Goal: Task Accomplishment & Management: Use online tool/utility

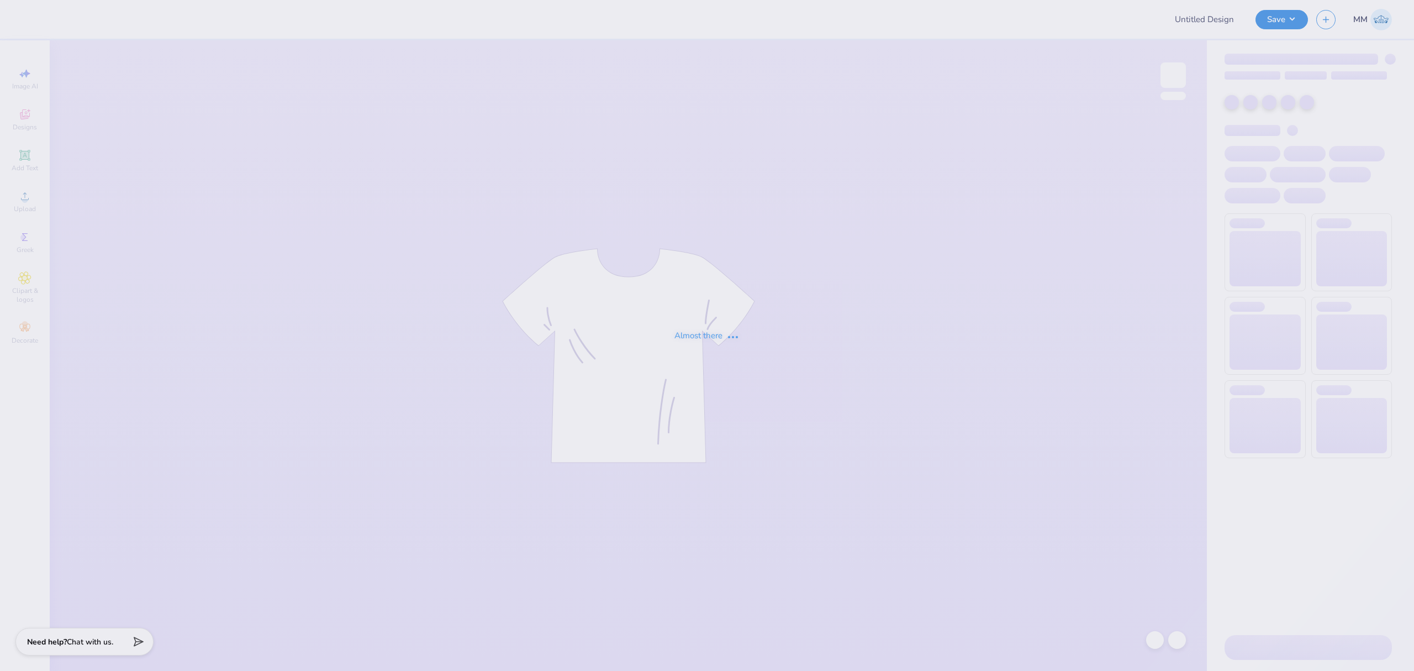
type input "Fall [PERSON_NAME] '25 Test"
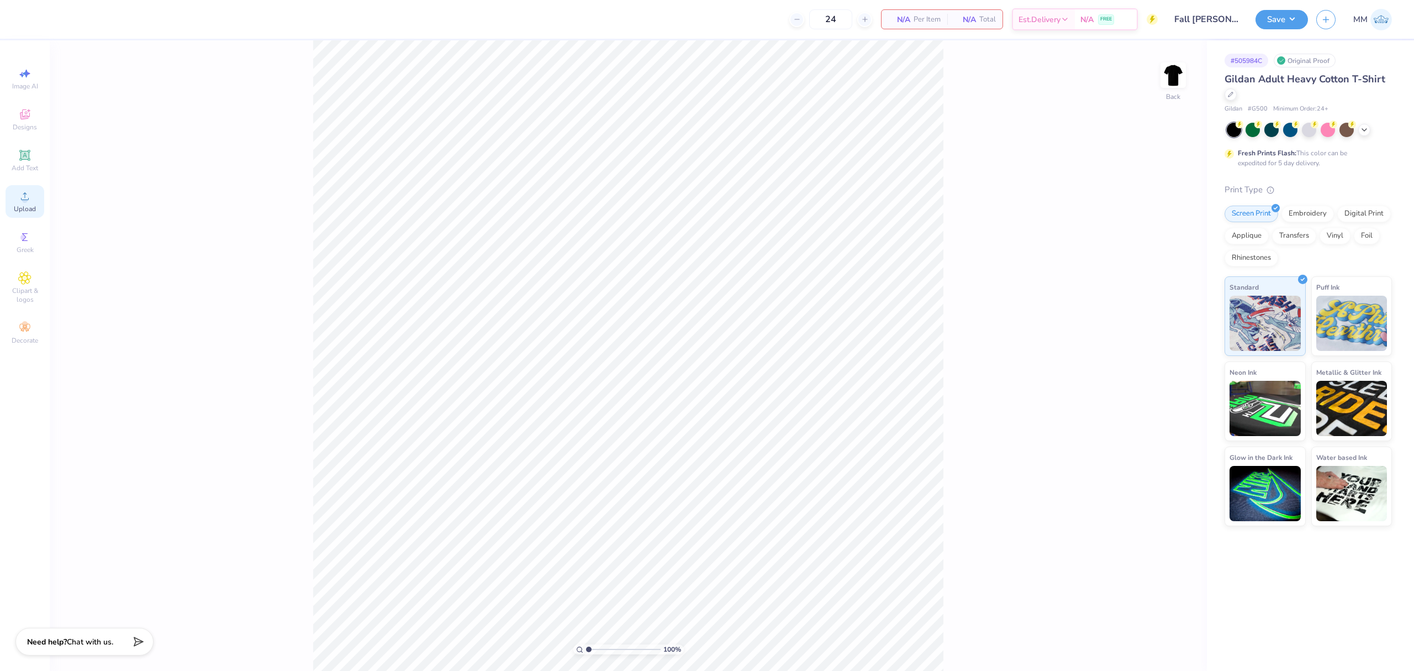
click at [28, 214] on div "Upload" at bounding box center [25, 201] width 39 height 33
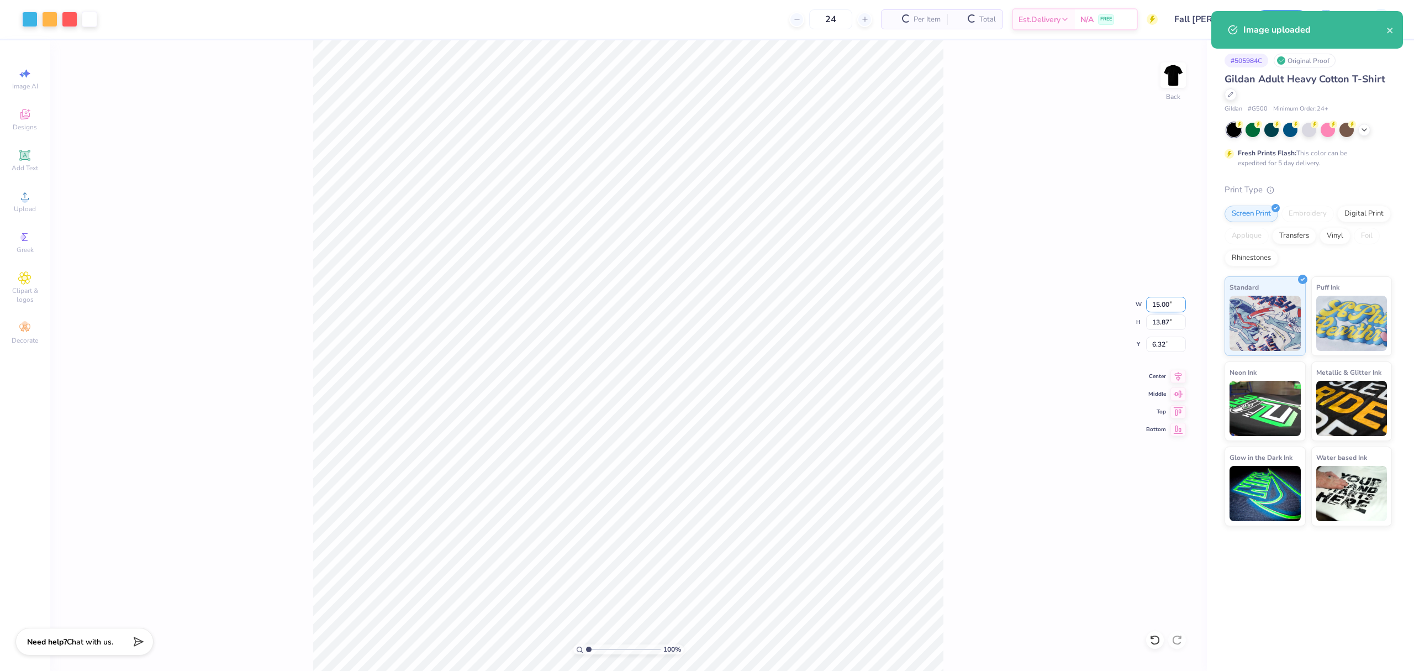
click at [1161, 299] on input "15.00" at bounding box center [1166, 304] width 40 height 15
type input "10.00"
type input "9.25"
type input "8.63"
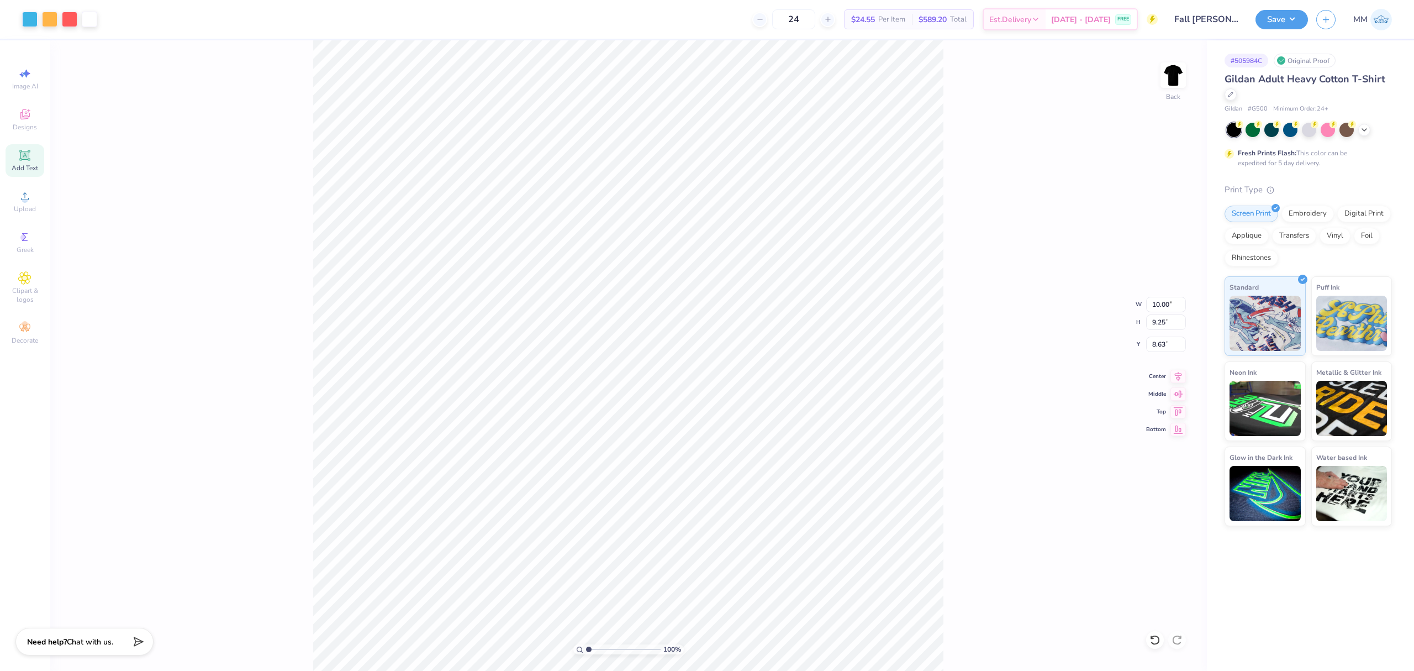
click at [20, 162] on div "Add Text" at bounding box center [25, 160] width 39 height 33
type input "6.00"
type input "1.74"
type input "12.38"
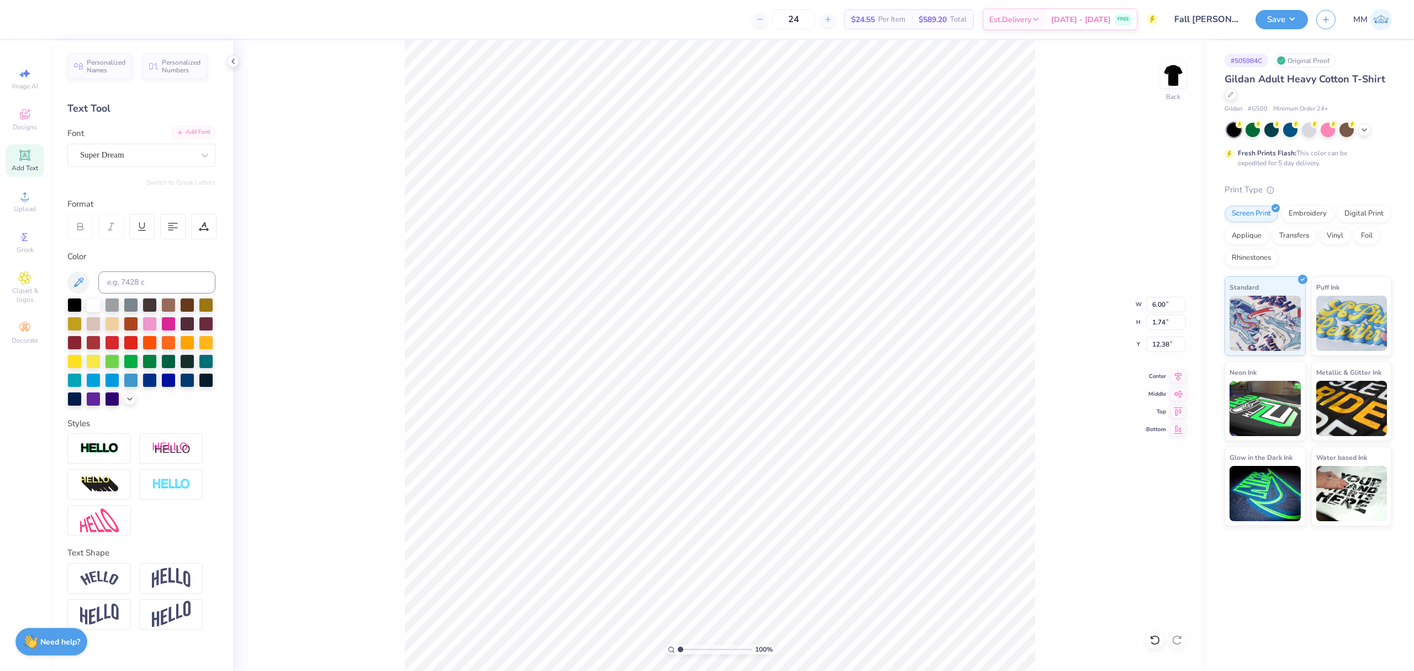
click at [202, 133] on div "Add Font" at bounding box center [194, 132] width 44 height 13
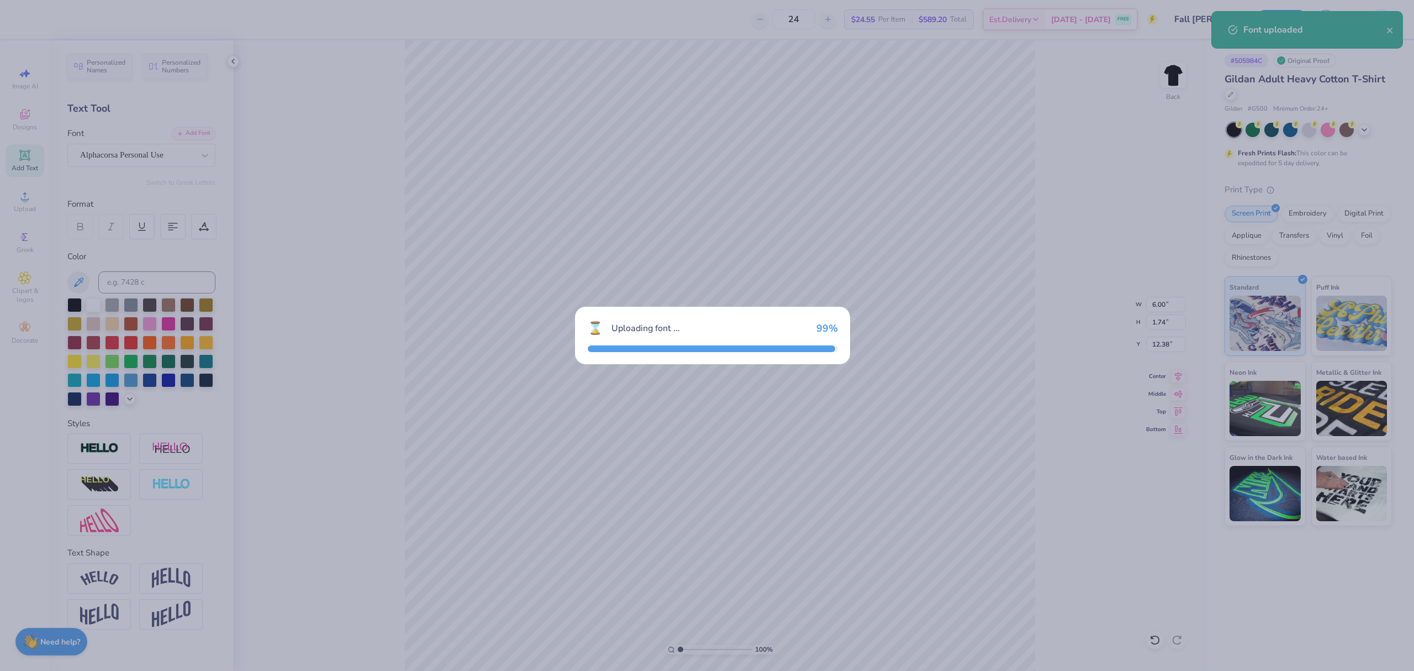
type input "7.73"
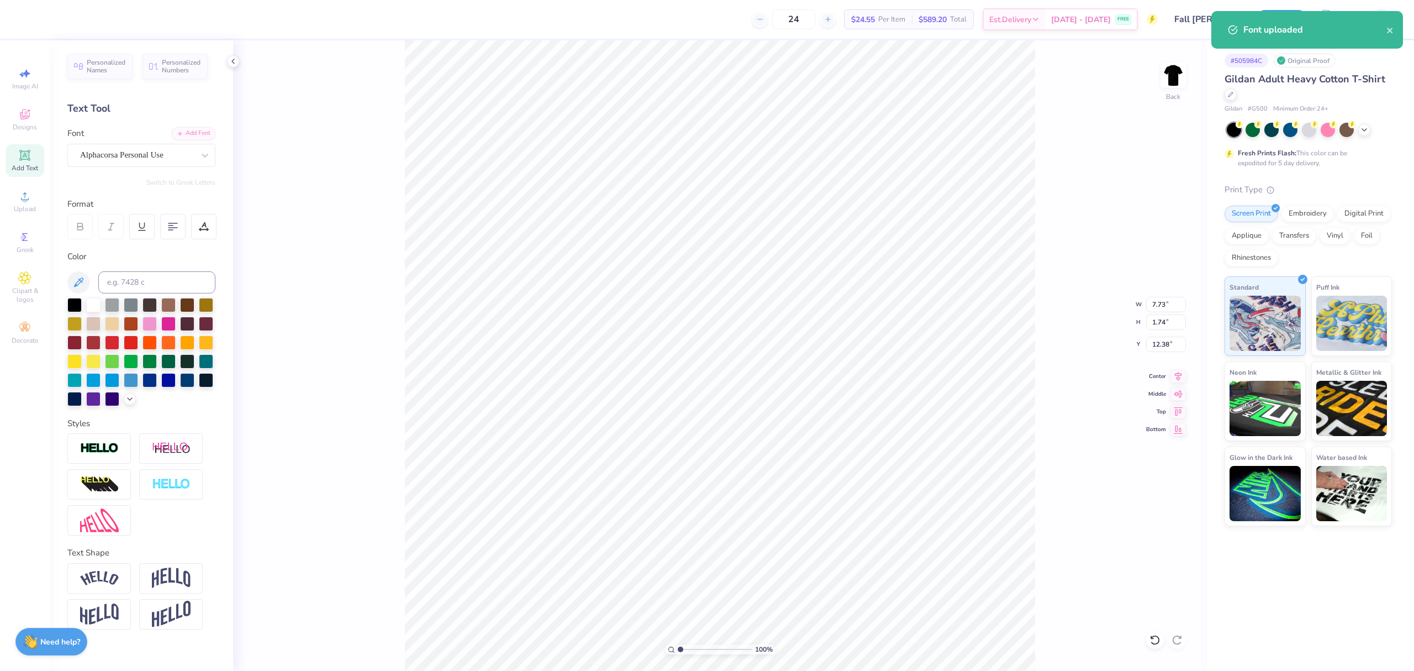
type input "5.83"
type textarea "Fall"
type input "2.91"
type input "0.70"
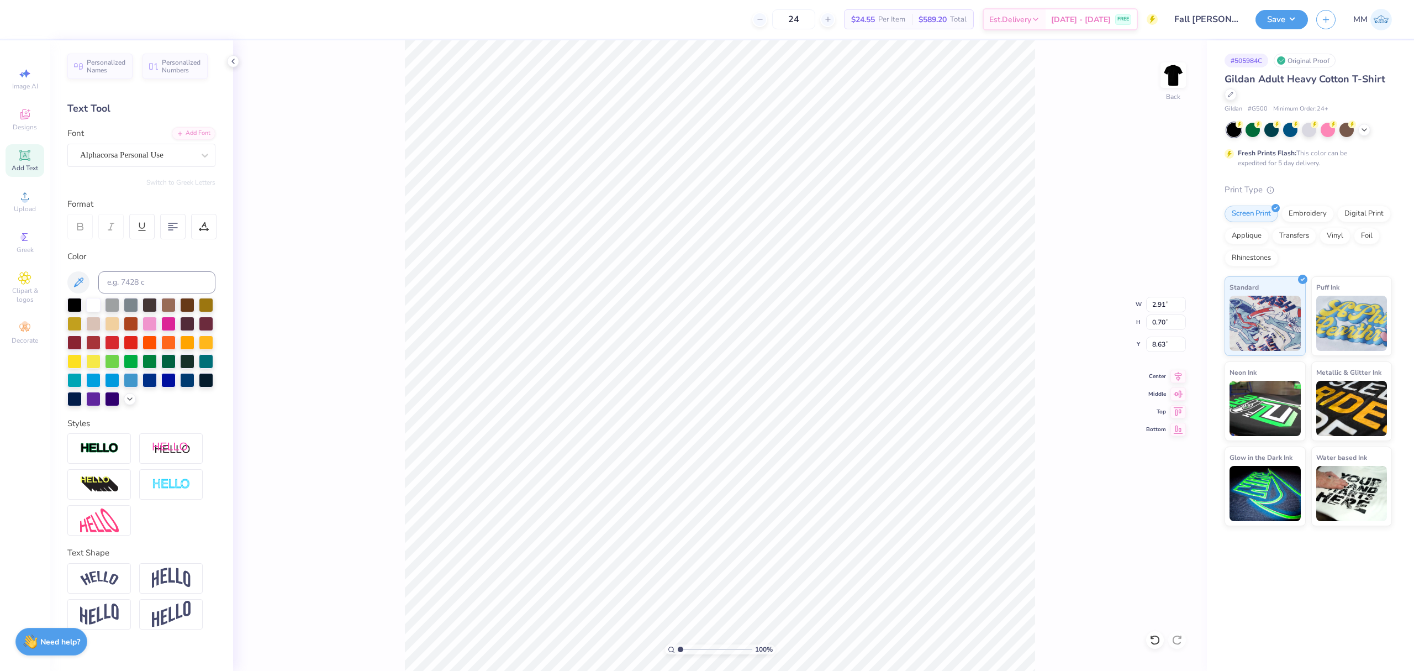
type input "8.63"
type input "4.13"
type input "1.00"
drag, startPoint x: 713, startPoint y: 380, endPoint x: 15, endPoint y: 312, distance: 700.4
click at [711, 380] on li "Duplicate" at bounding box center [730, 382] width 87 height 22
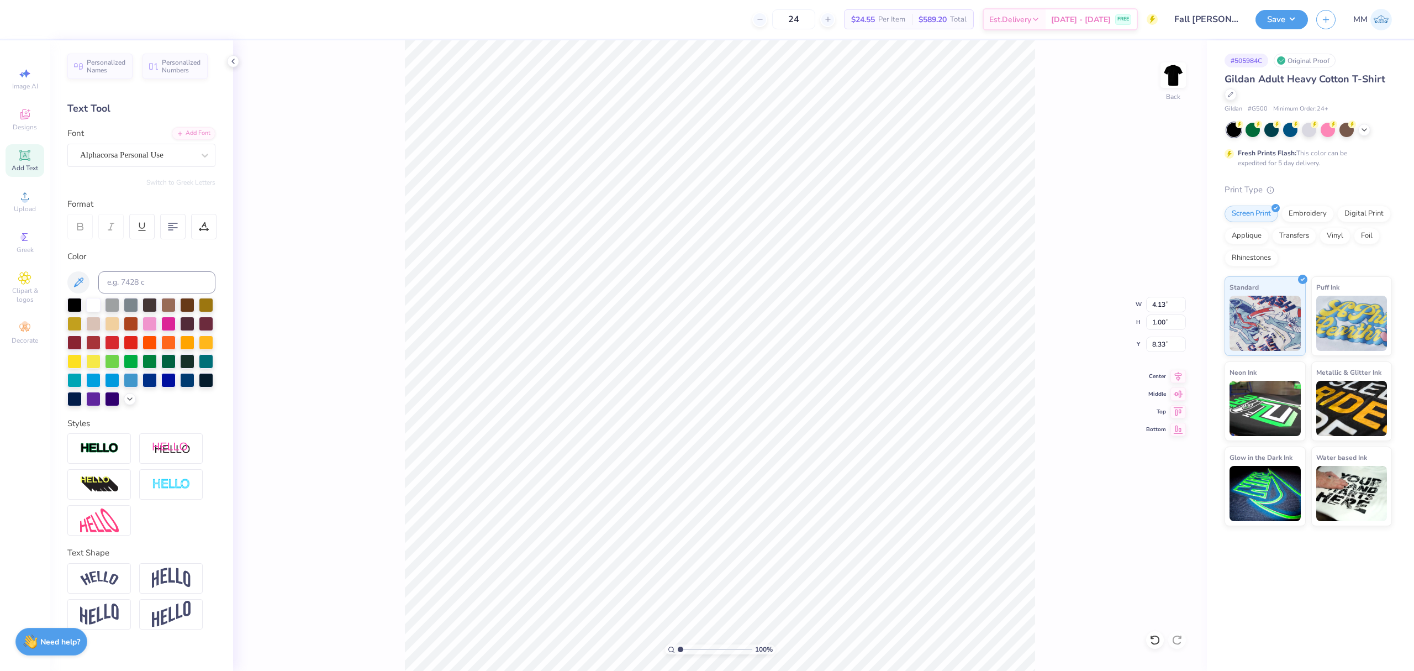
type input "9.33"
paste textarea "Rush"
type textarea "Rush"
type input "9.60"
type input "2.27"
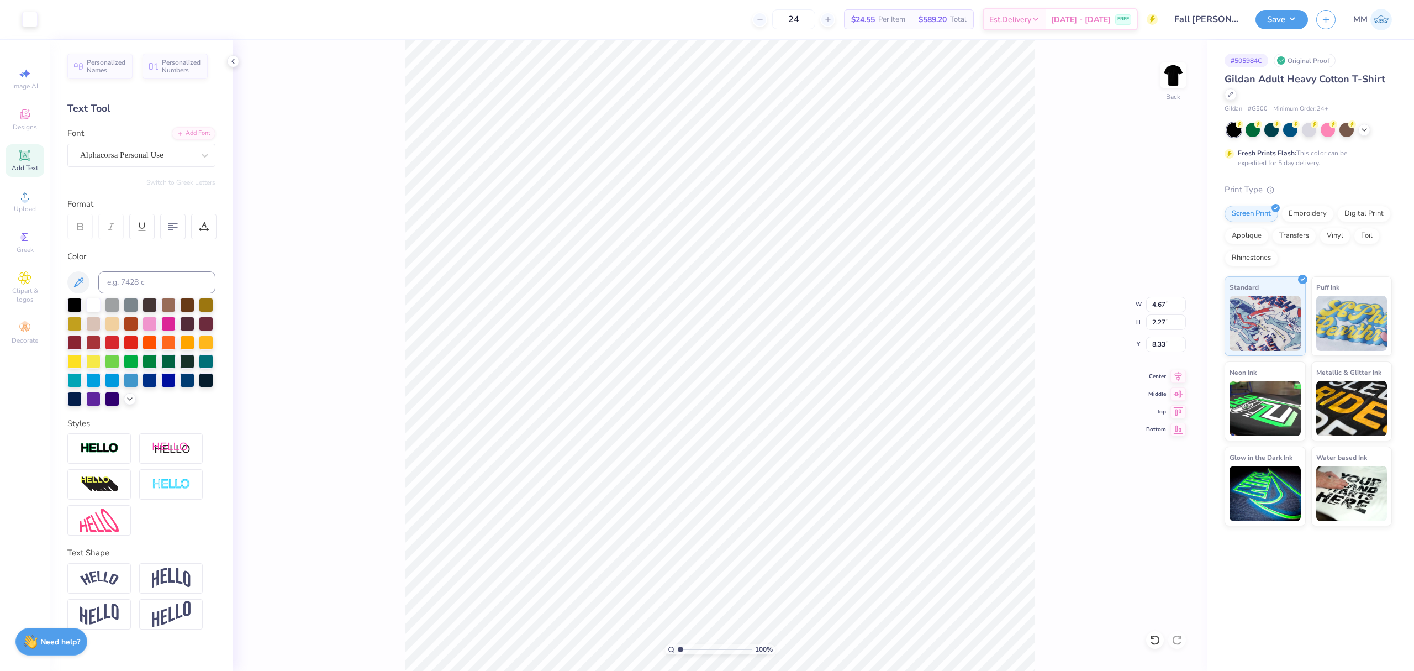
type input "8.63"
type input "4.67"
type input "2.27"
click at [717, 418] on li "Duplicate" at bounding box center [732, 418] width 87 height 22
type input "20.42"
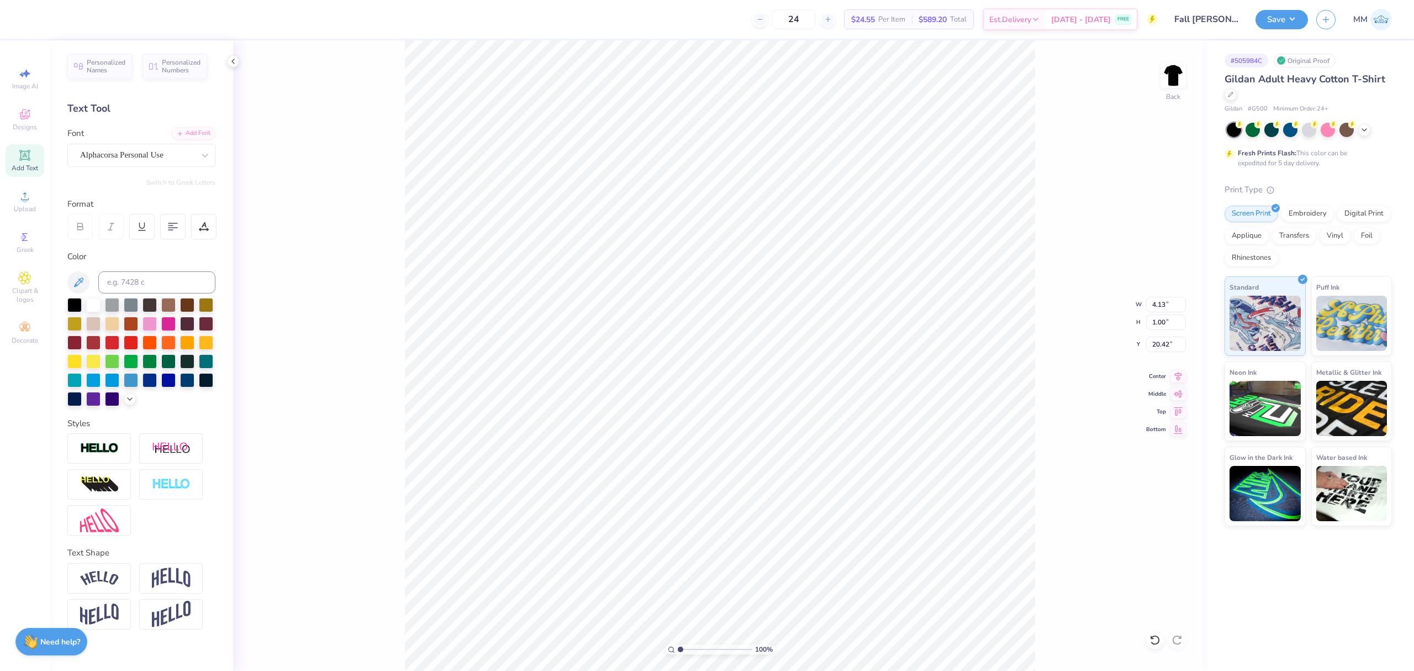
type textarea "‘25"
type input "14.51"
type textarea "Alpha Phi Omega"
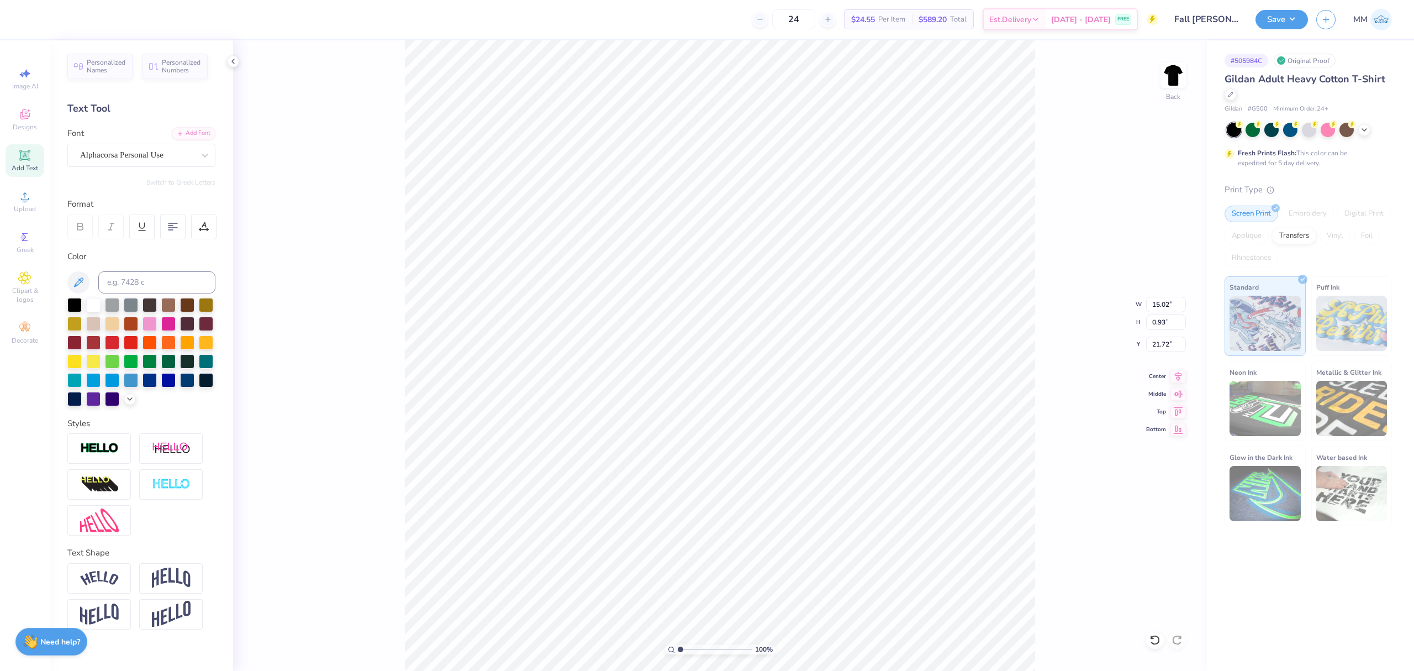
type input "9.01"
type input "0.56"
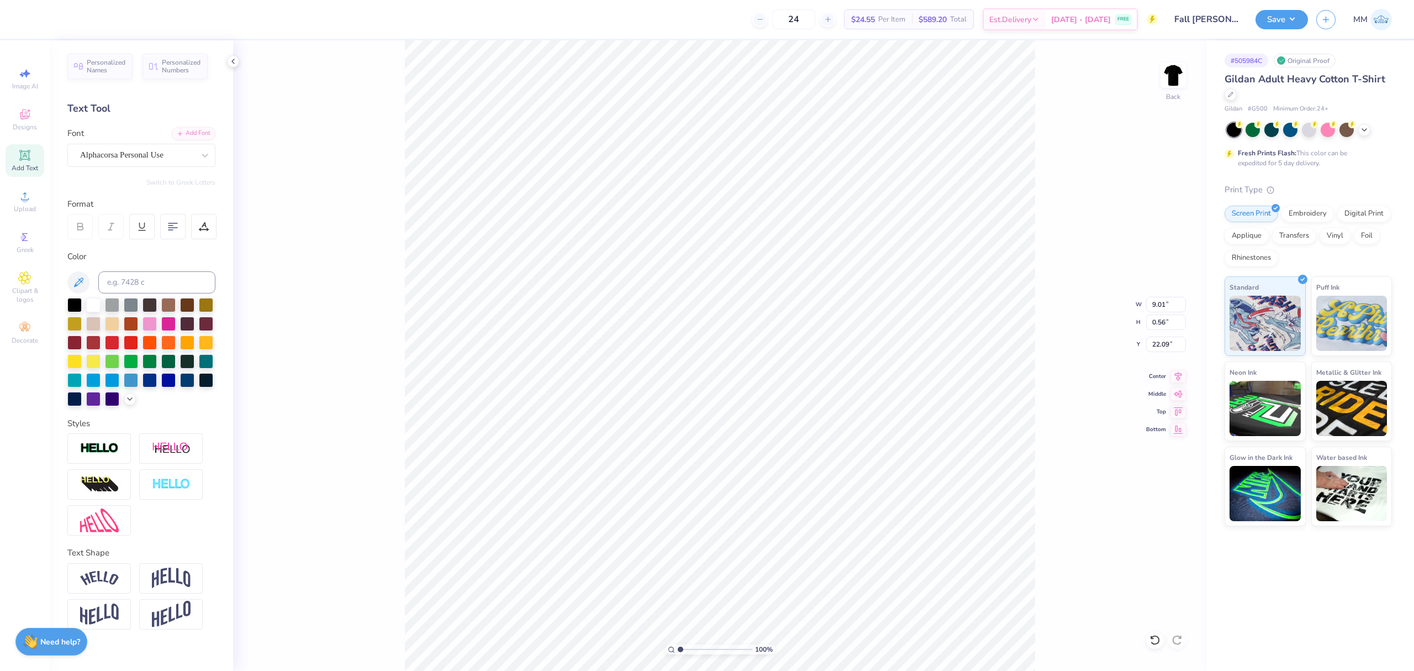
type input "17.87"
type input "9.01"
type input "0.56"
type input "17.87"
click at [1167, 303] on input "9.01" at bounding box center [1166, 304] width 40 height 15
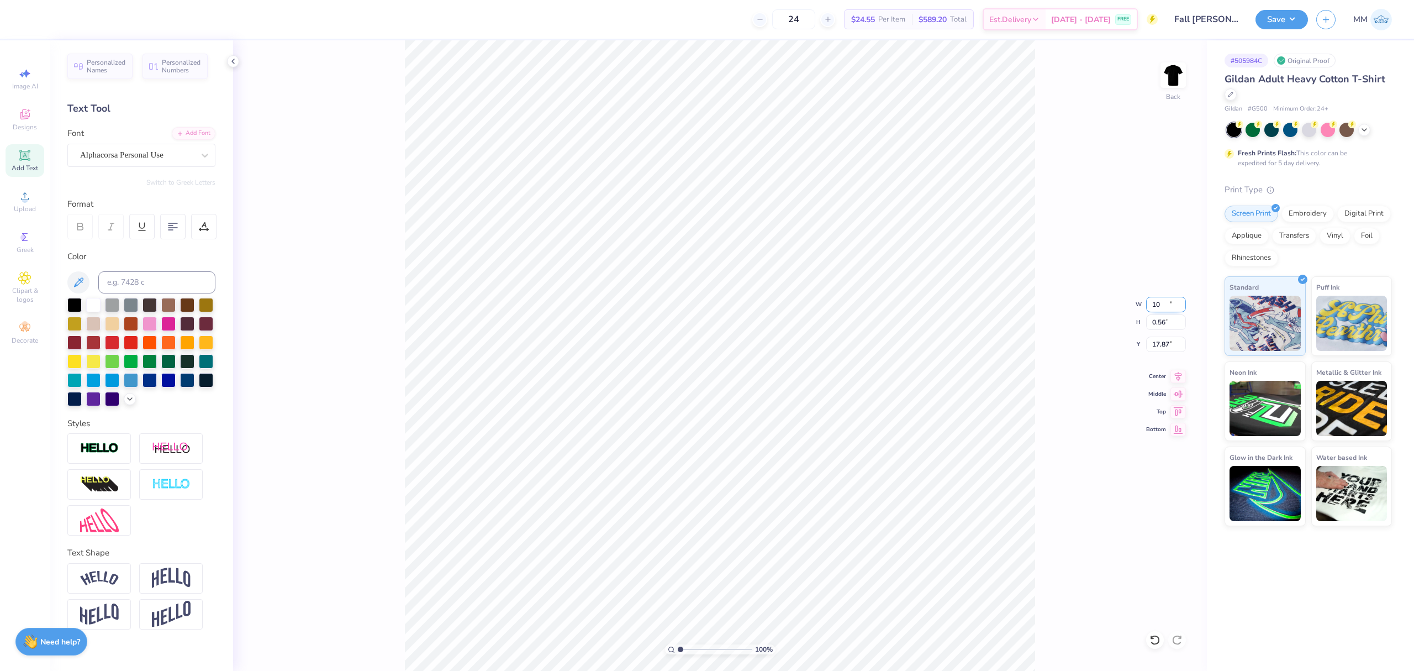
type input "10.00"
type input "0.62"
type input "17.84"
type input "9.34"
type input "0.58"
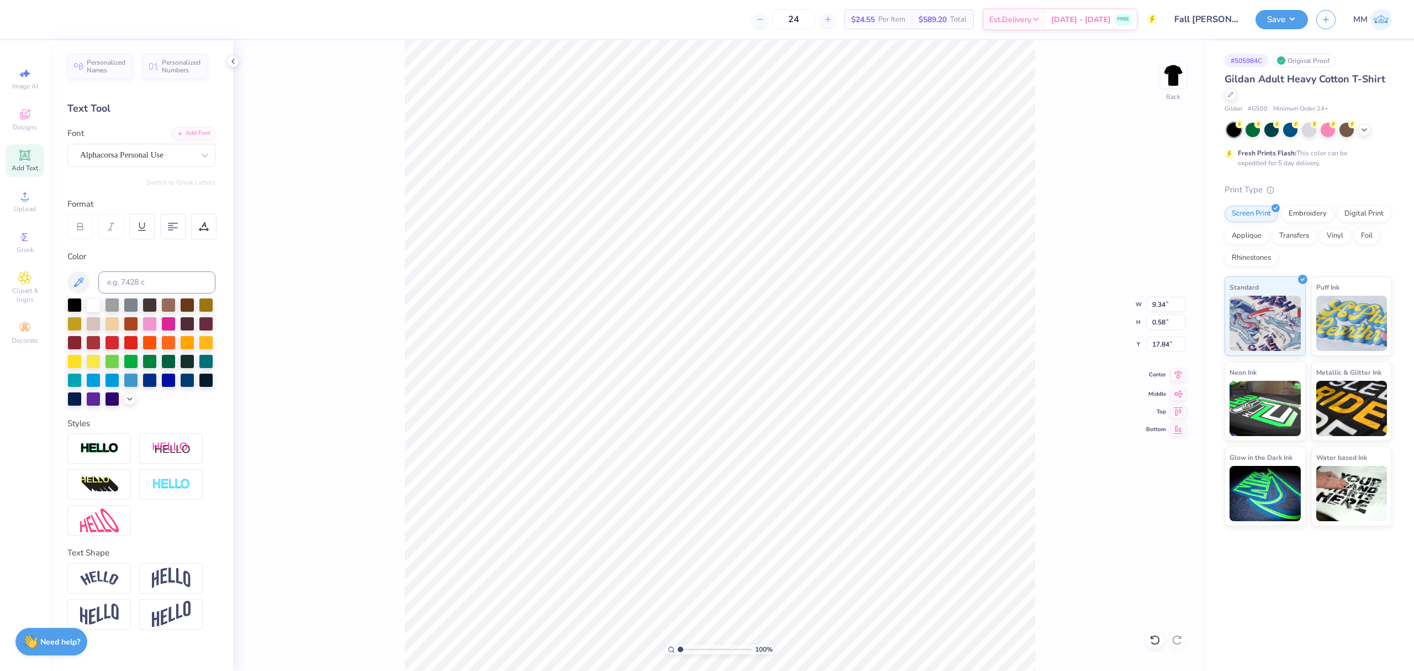
click at [1179, 376] on icon at bounding box center [1177, 374] width 15 height 13
click at [1178, 372] on icon at bounding box center [1178, 374] width 7 height 9
click at [1159, 346] on input "4.82" at bounding box center [1166, 343] width 40 height 15
type input "3.00"
drag, startPoint x: 678, startPoint y: 647, endPoint x: 684, endPoint y: 651, distance: 6.4
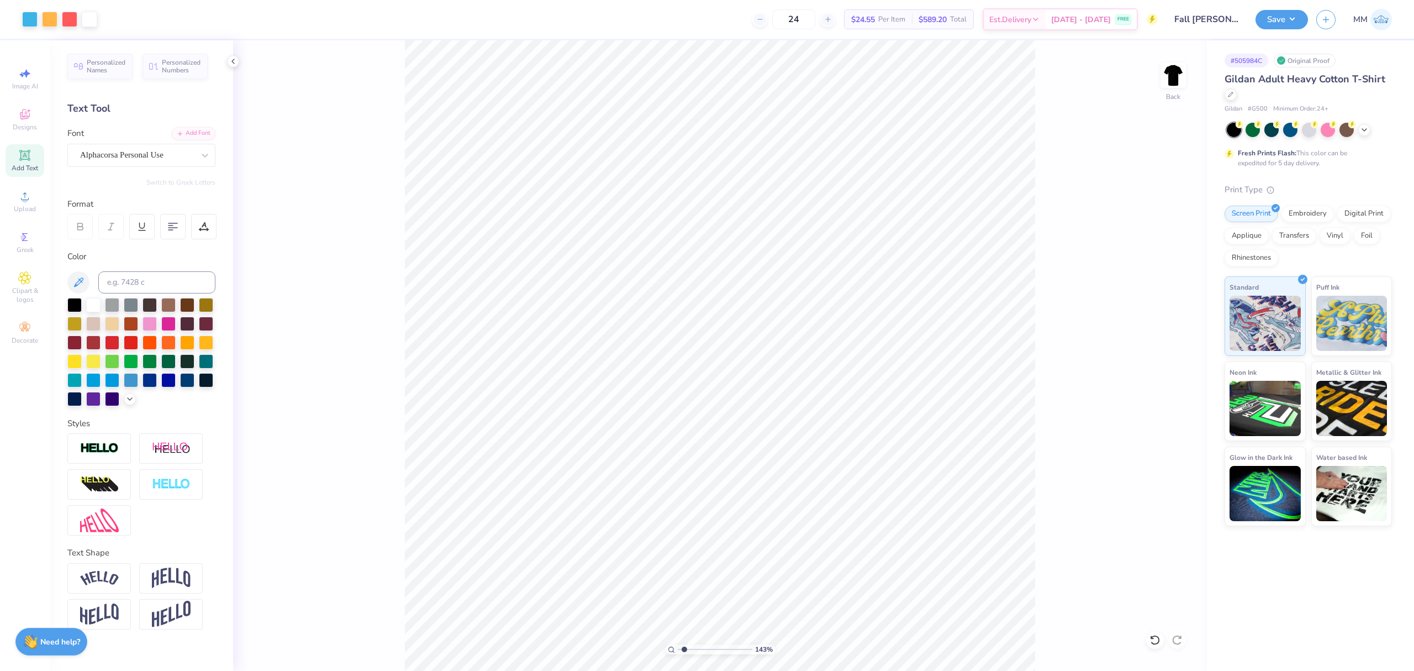
type input "1.53"
click at [684, 651] on input "range" at bounding box center [715, 649] width 75 height 10
type input "4.67"
type input "2.27"
type input "12.14"
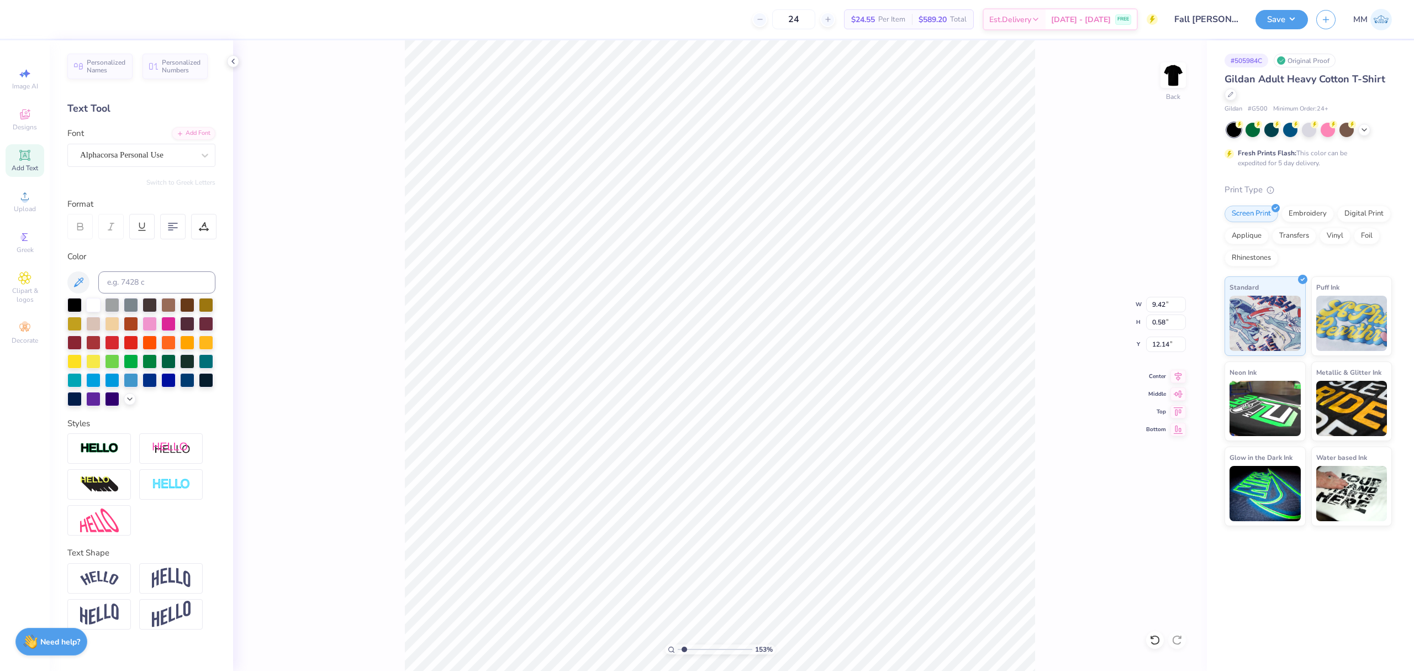
type input "9.42"
type input "12.49"
drag, startPoint x: 1134, startPoint y: 402, endPoint x: 1088, endPoint y: 436, distance: 57.3
drag, startPoint x: 1088, startPoint y: 436, endPoint x: 1100, endPoint y: 469, distance: 35.5
click at [1100, 469] on div "153 % Back W 9.42 9.42 " H 0.58 0.58 " Y 12.49 12.49 " Center Middle Top Bottom" at bounding box center [720, 355] width 974 height 630
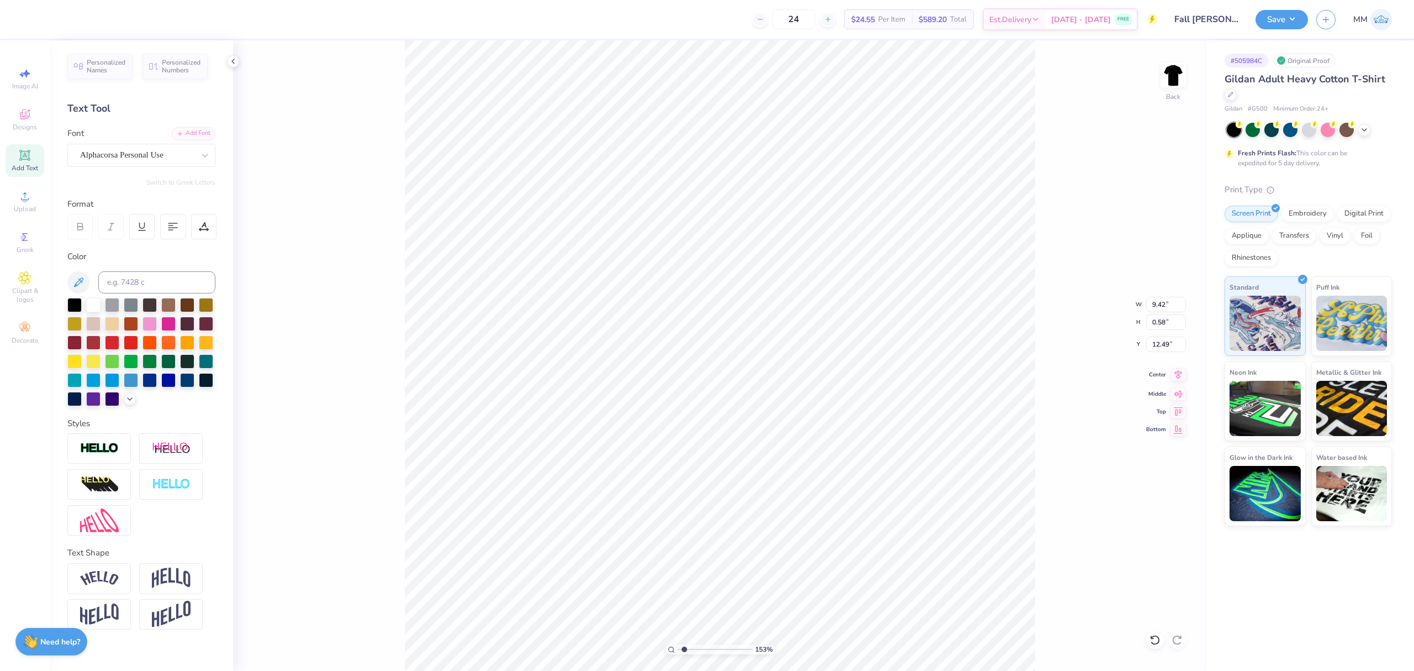
click at [1169, 378] on div "Center" at bounding box center [1166, 374] width 40 height 13
click at [1178, 373] on icon at bounding box center [1177, 374] width 15 height 13
type input "10.00"
type input "9.25"
type input "3.00"
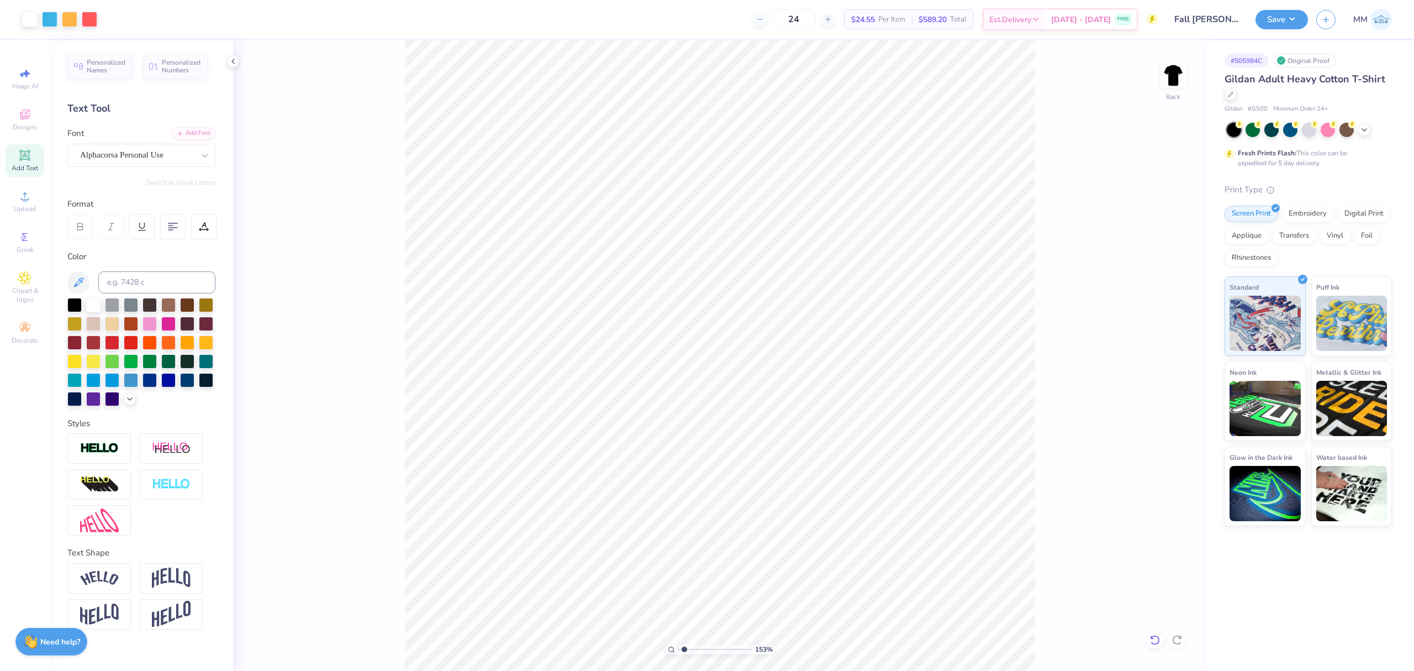
click at [1156, 643] on icon at bounding box center [1154, 639] width 11 height 11
click at [1156, 641] on icon at bounding box center [1154, 639] width 11 height 11
click at [1147, 639] on div at bounding box center [1155, 640] width 18 height 18
click at [1149, 639] on div at bounding box center [1155, 640] width 18 height 18
click at [1150, 639] on icon at bounding box center [1154, 639] width 11 height 11
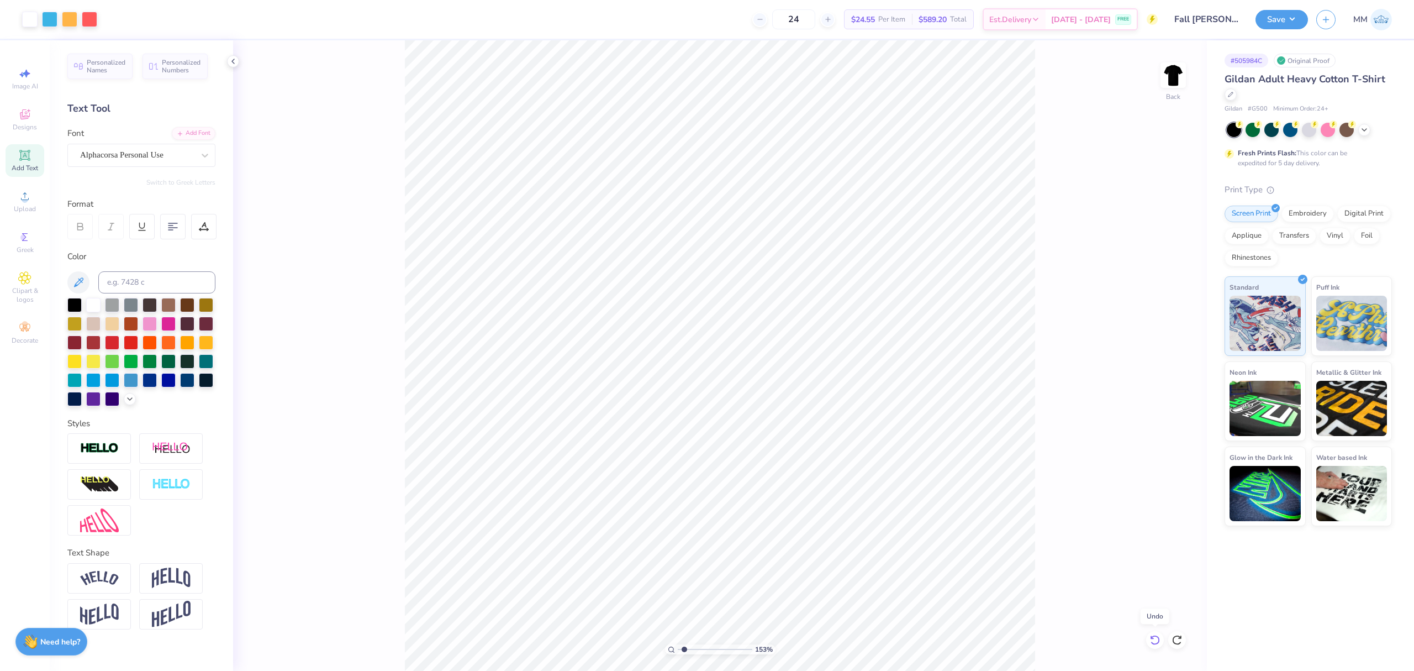
click at [1151, 639] on icon at bounding box center [1154, 639] width 11 height 11
click at [758, 549] on li "Group" at bounding box center [766, 547] width 87 height 22
type input "1"
drag, startPoint x: 679, startPoint y: 650, endPoint x: 668, endPoint y: 648, distance: 11.7
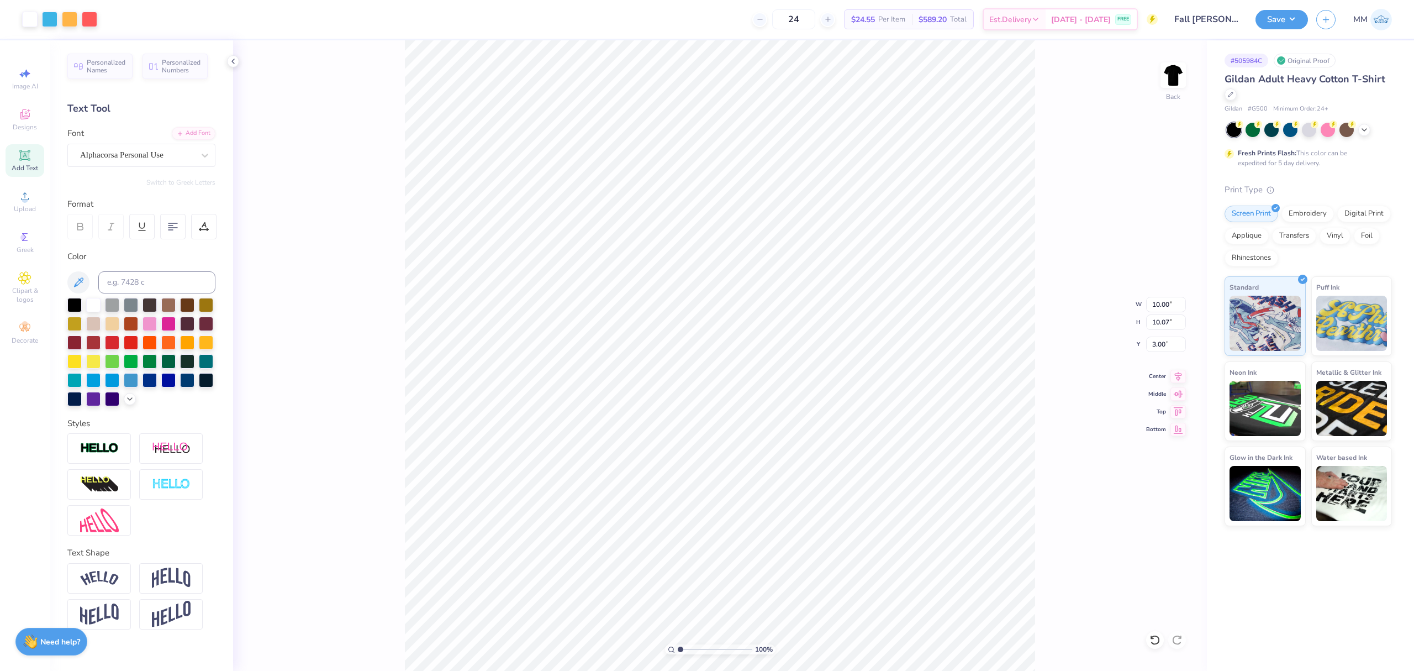
click at [678, 650] on input "range" at bounding box center [715, 649] width 75 height 10
type input "9.24"
click at [741, 606] on li "Send to Back" at bounding box center [772, 608] width 87 height 22
click at [1163, 304] on input "9.42" at bounding box center [1166, 304] width 40 height 15
type input "10.00"
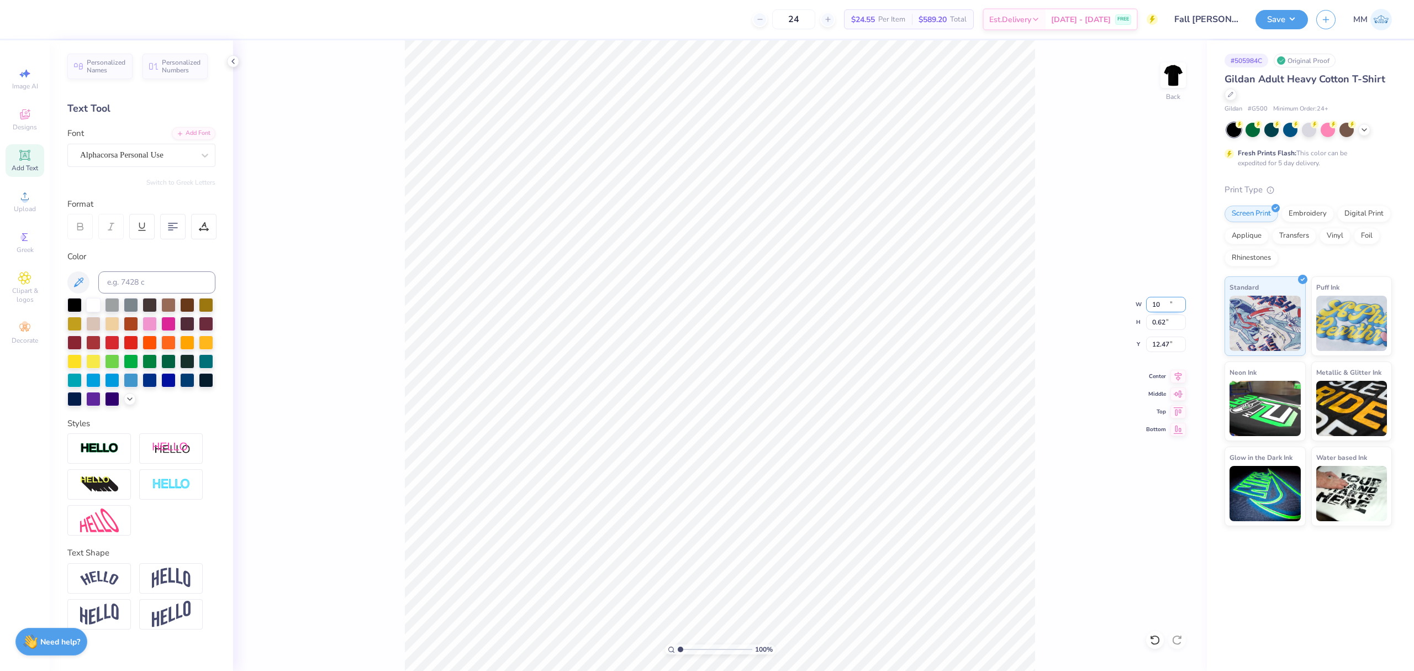
type input "0.62"
type input "12.47"
click at [1176, 379] on icon at bounding box center [1177, 374] width 15 height 13
drag, startPoint x: 680, startPoint y: 648, endPoint x: 692, endPoint y: 653, distance: 12.6
type input "2.13"
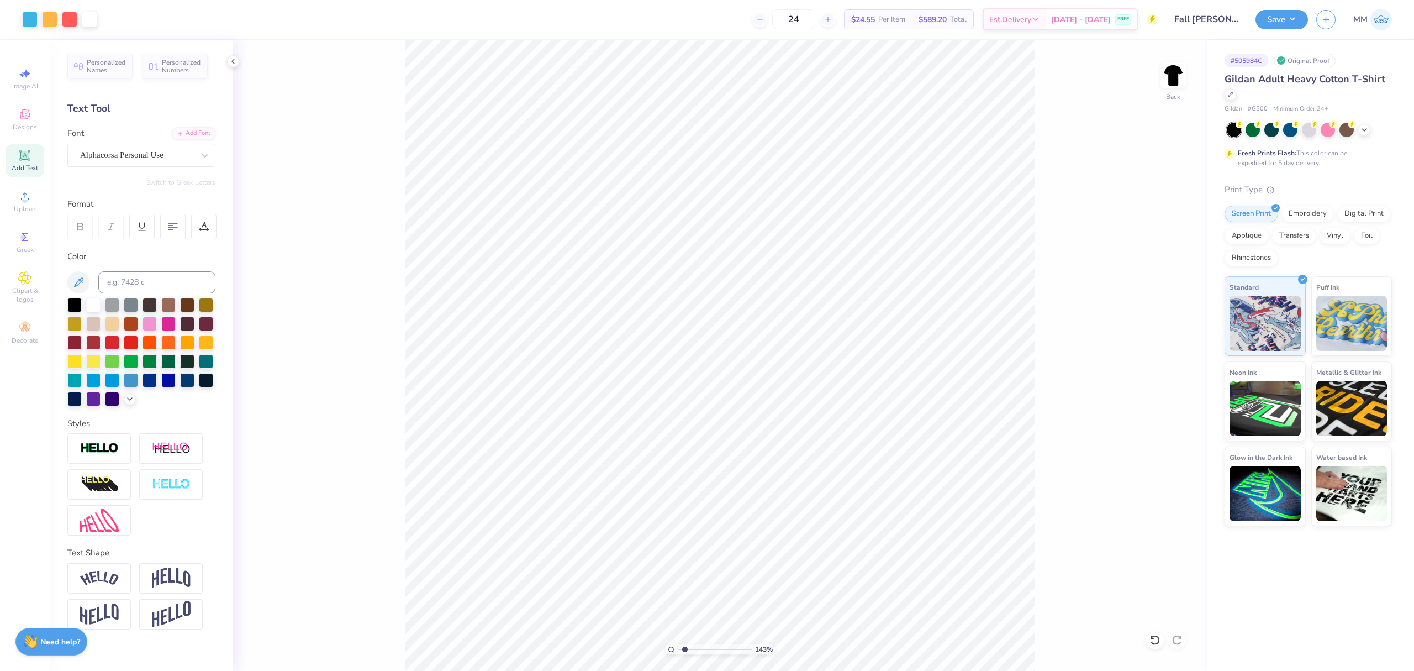
click at [688, 652] on input "range" at bounding box center [715, 649] width 75 height 10
type input "0.62"
type input "12.47"
type input "9.69"
type input "0.60"
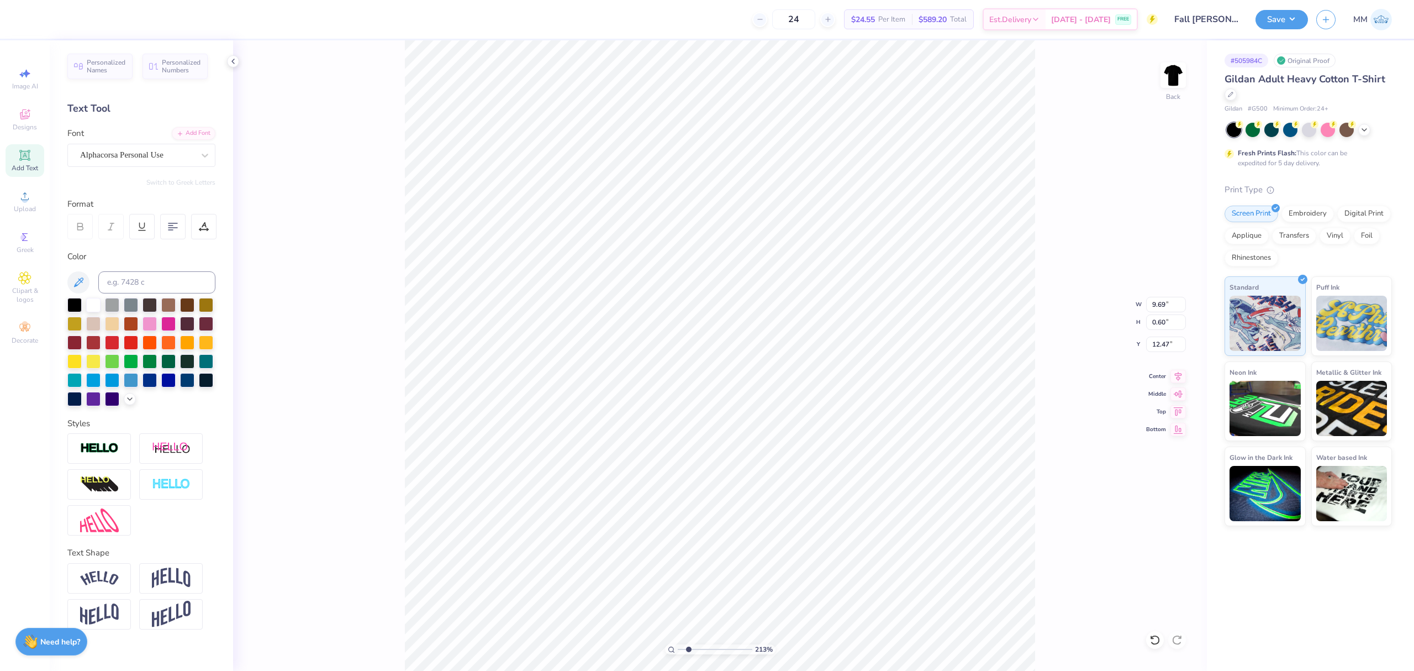
type input "9.55"
type input "0.59"
click at [1176, 376] on icon at bounding box center [1177, 374] width 15 height 13
type input "12.36"
drag, startPoint x: 685, startPoint y: 650, endPoint x: 666, endPoint y: 645, distance: 19.4
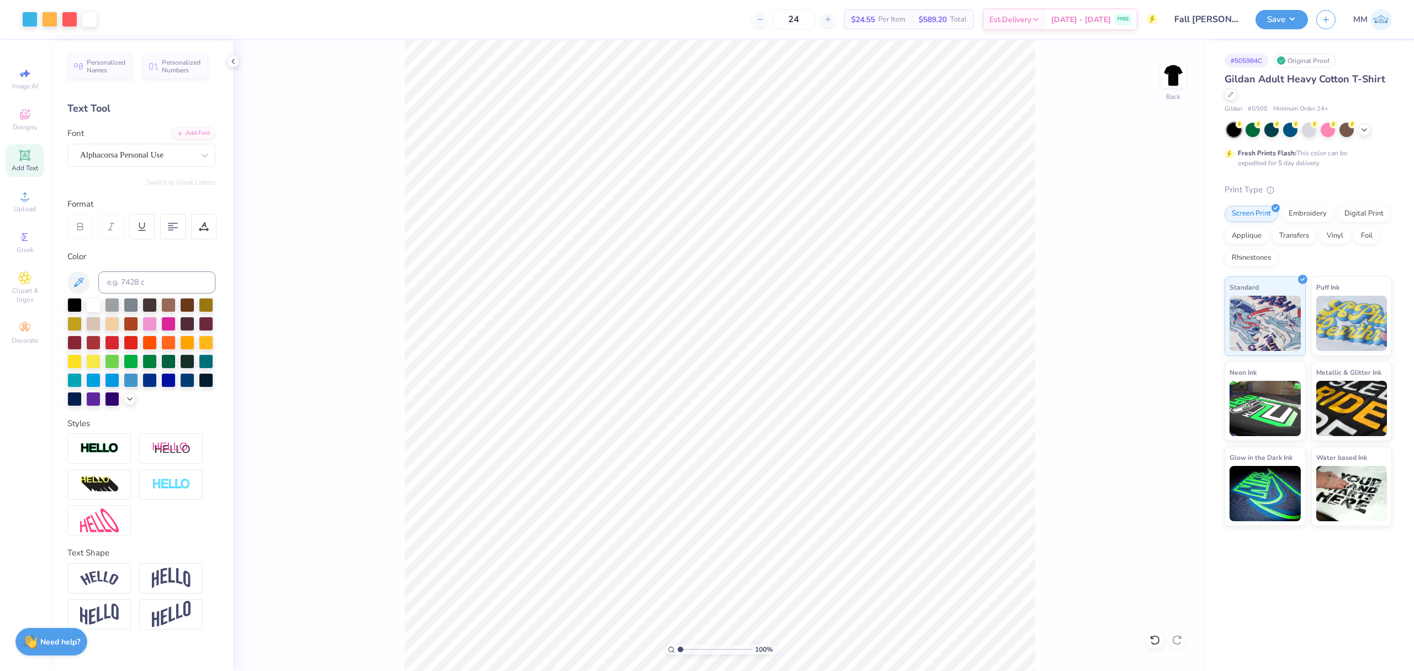
type input "1"
click at [678, 650] on input "range" at bounding box center [715, 649] width 75 height 10
click at [36, 199] on div "Upload" at bounding box center [25, 201] width 39 height 33
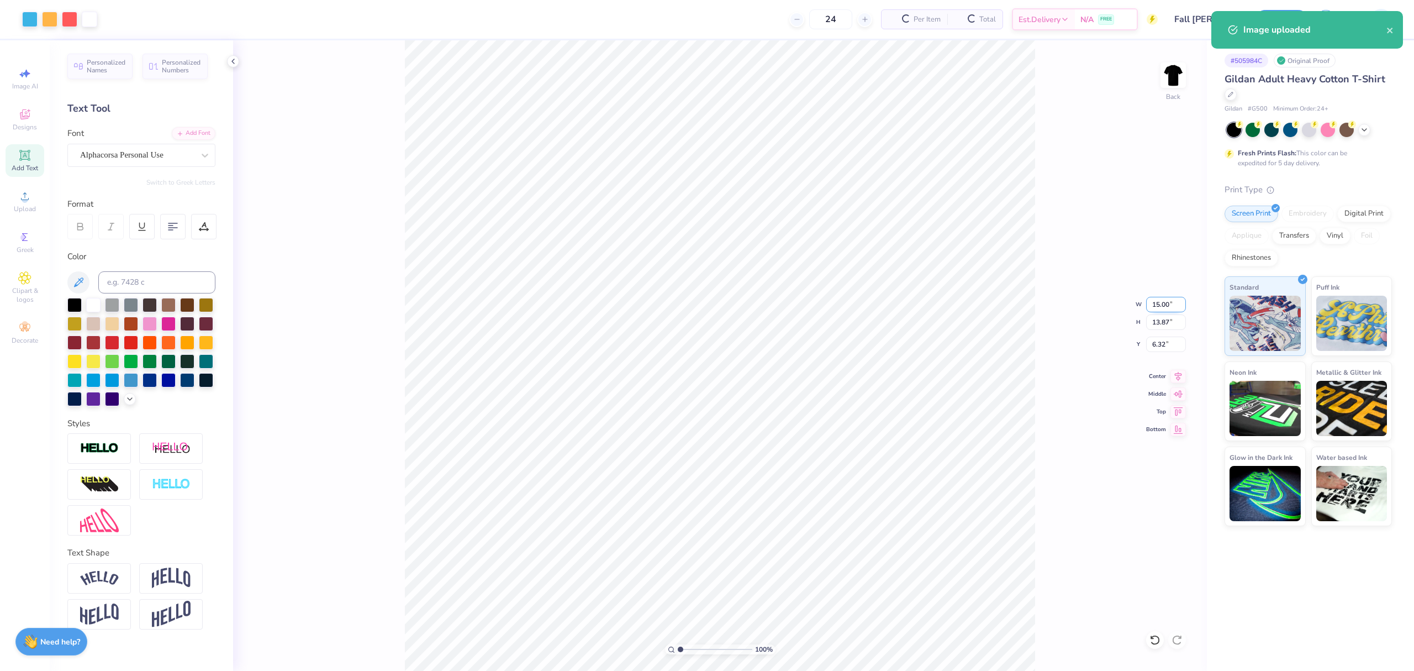
click at [1165, 302] on input "15.00" at bounding box center [1166, 304] width 40 height 15
type input "10.00"
type input "9.25"
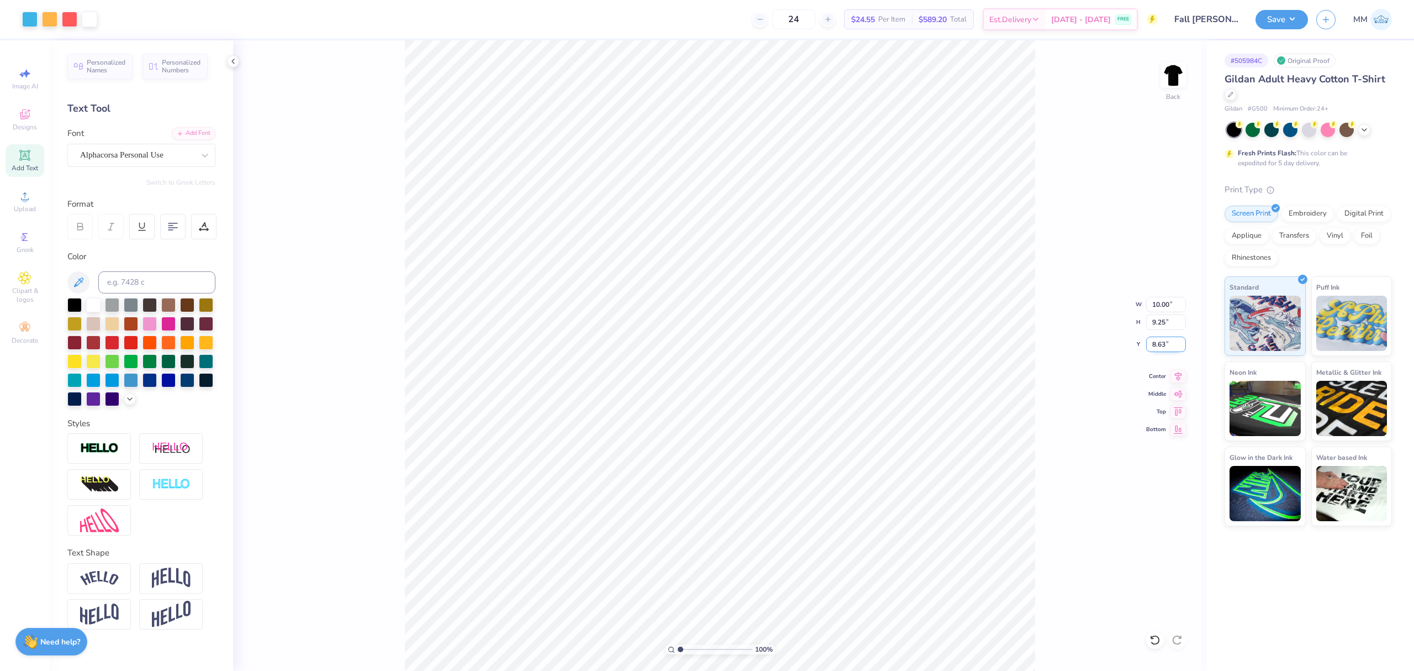
click at [1158, 343] on input "8.63" at bounding box center [1166, 343] width 40 height 15
type input "3.00"
click at [804, 566] on li "Send to Back" at bounding box center [811, 572] width 87 height 22
drag, startPoint x: 1181, startPoint y: 370, endPoint x: 1168, endPoint y: 365, distance: 14.4
click at [1178, 372] on icon at bounding box center [1177, 376] width 15 height 13
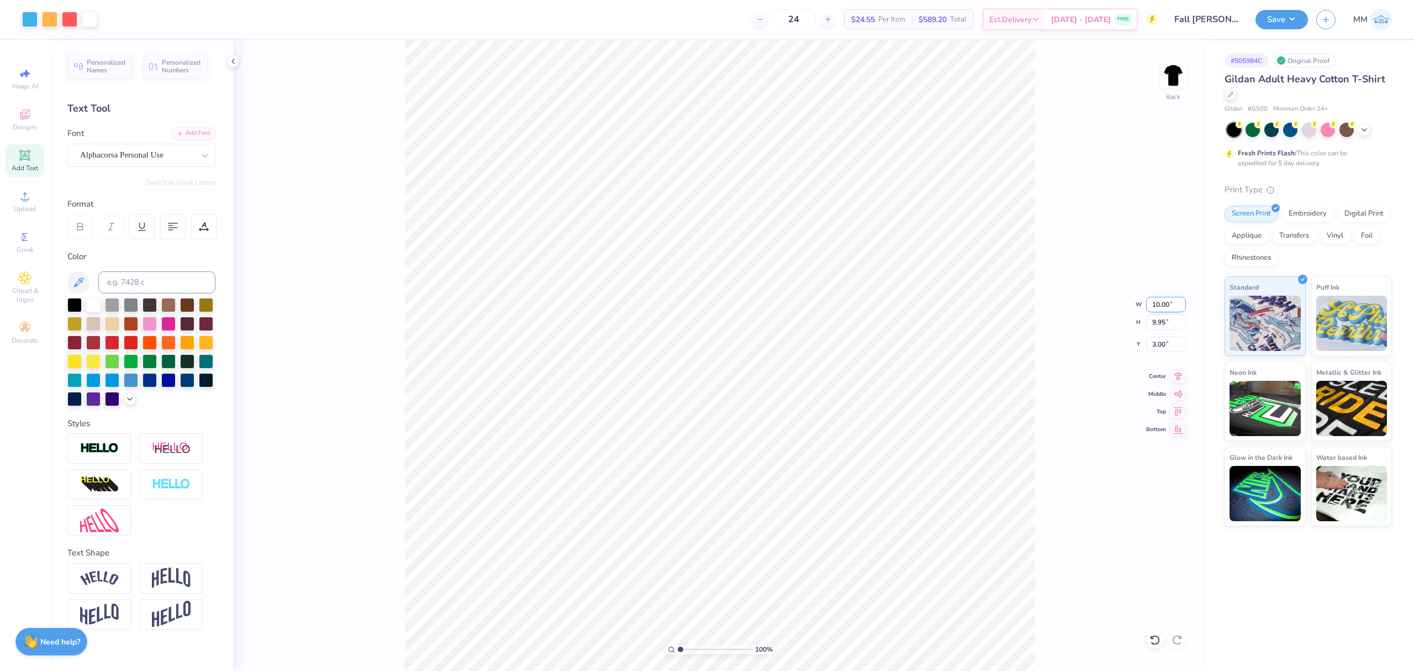
click at [1163, 303] on input "10.00" at bounding box center [1166, 304] width 40 height 15
type input "11.00"
type input "10.95"
click at [1160, 340] on input "2.50" at bounding box center [1166, 343] width 40 height 15
type input "3.00"
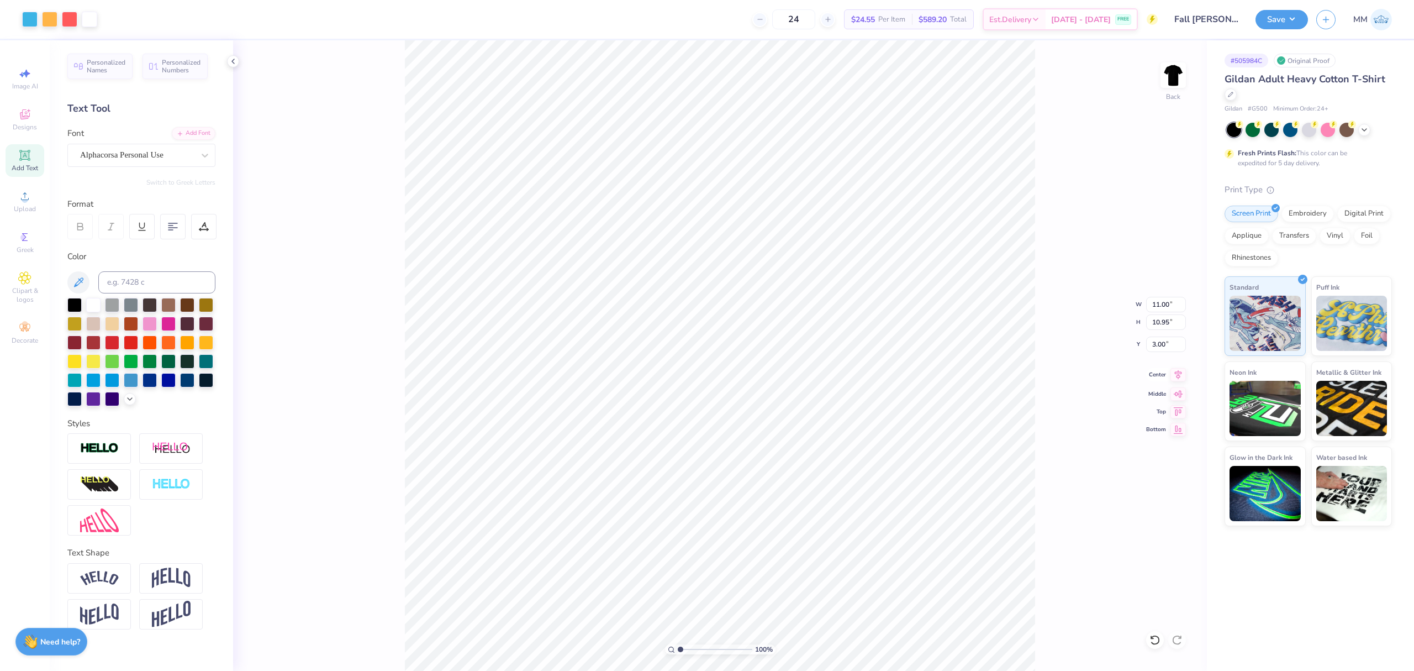
click at [1174, 377] on icon at bounding box center [1177, 374] width 15 height 13
click at [1302, 18] on button "Save" at bounding box center [1281, 17] width 52 height 19
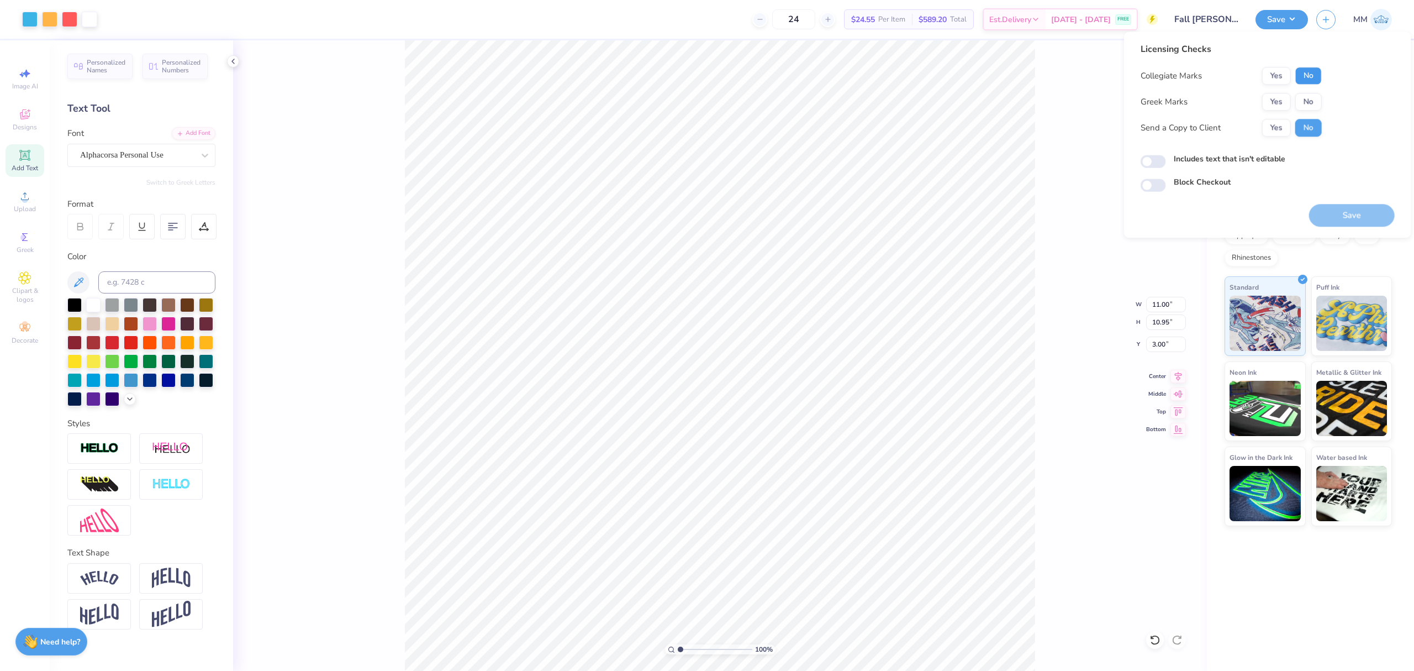
click at [1301, 82] on button "No" at bounding box center [1308, 76] width 27 height 18
click at [1280, 100] on button "Yes" at bounding box center [1276, 102] width 29 height 18
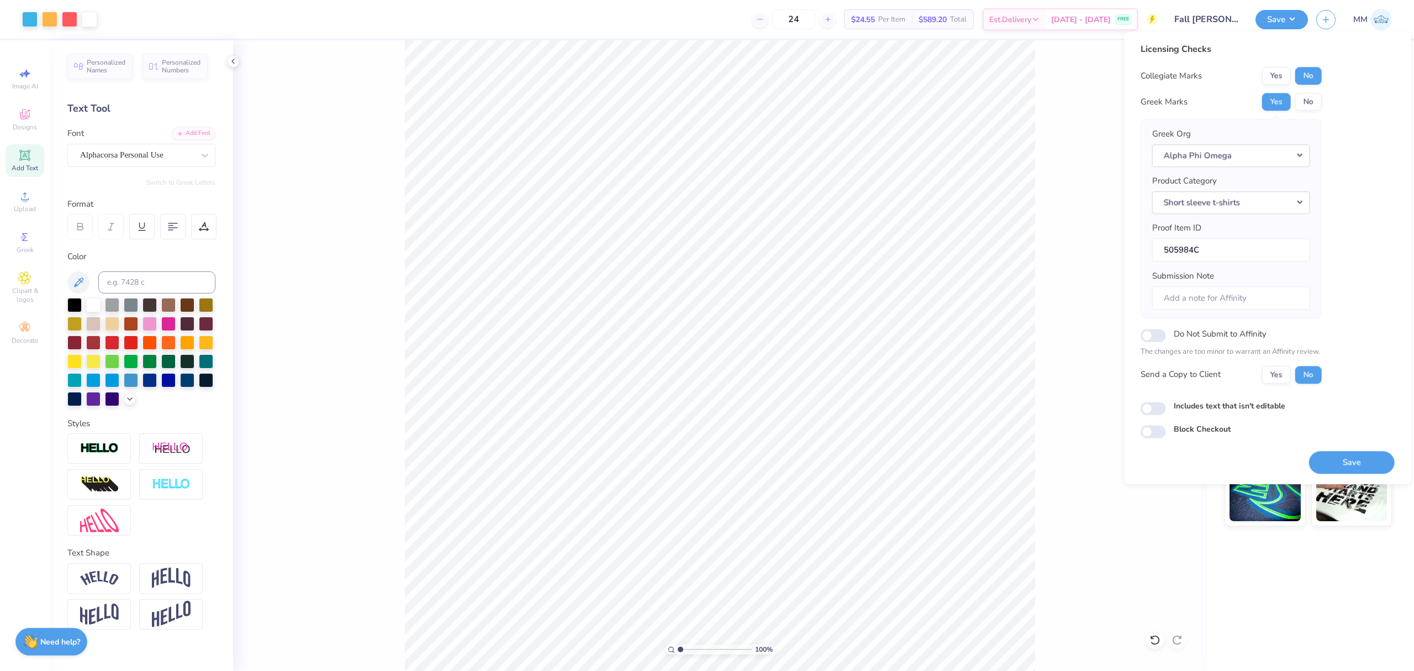
click at [1209, 409] on label "Includes text that isn't editable" at bounding box center [1230, 406] width 112 height 12
click at [1166, 409] on input "Includes text that isn't editable" at bounding box center [1153, 408] width 25 height 13
drag, startPoint x: 1210, startPoint y: 409, endPoint x: 1242, endPoint y: 423, distance: 35.6
click at [1211, 409] on label "Includes text that isn't editable" at bounding box center [1230, 406] width 112 height 12
click at [1166, 409] on input "Includes text that isn't editable" at bounding box center [1153, 408] width 25 height 13
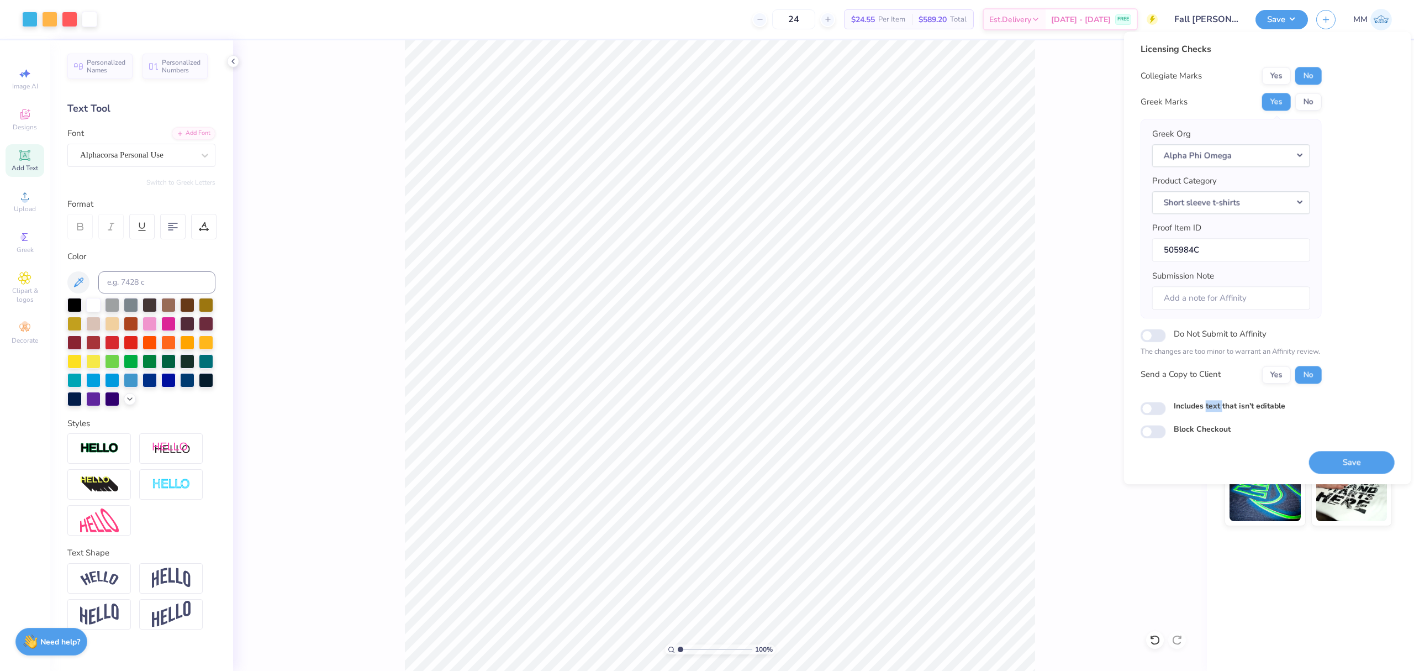
checkbox input "false"
click at [1313, 468] on button "Save" at bounding box center [1352, 462] width 86 height 23
